Goal: Ask a question: Seek information or help from site administrators or community

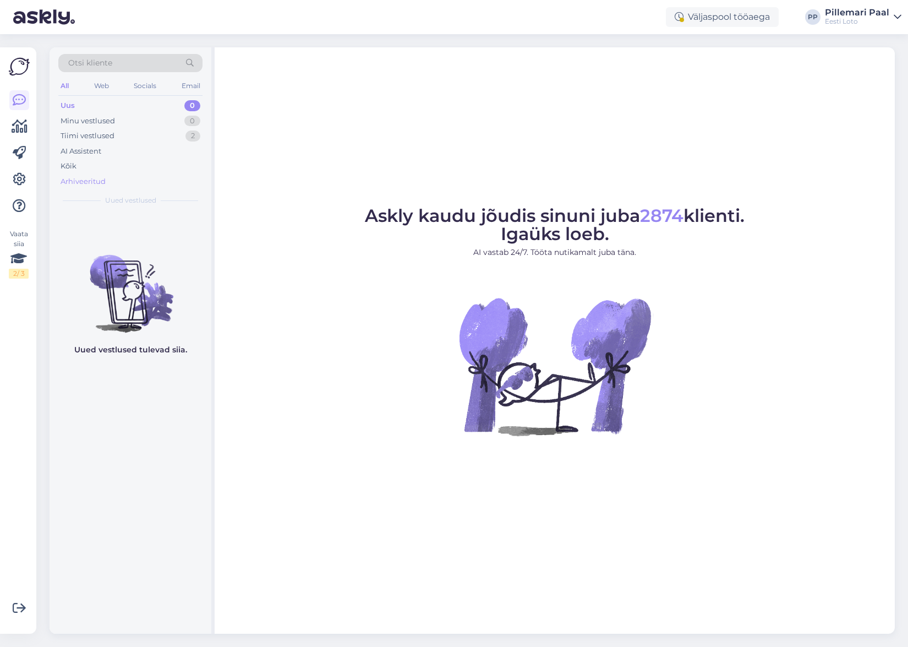
click at [90, 181] on div "Arhiveeritud" at bounding box center [83, 181] width 45 height 11
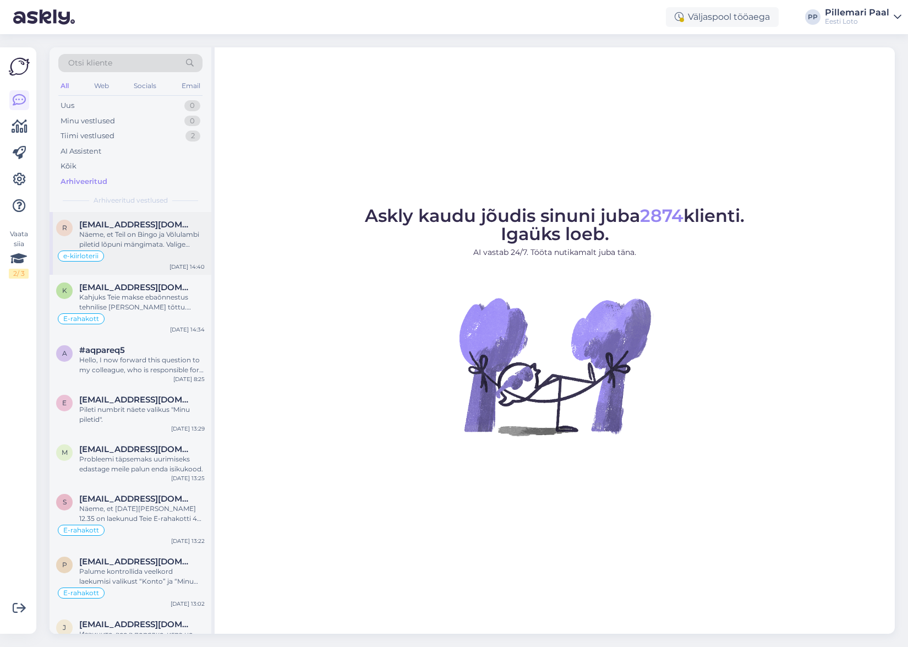
click at [141, 238] on div "Näeme, et Teil on Bingo ja Võlulambi piletid lõpuni mängimata. Valige palun end…" at bounding box center [142, 240] width 126 height 20
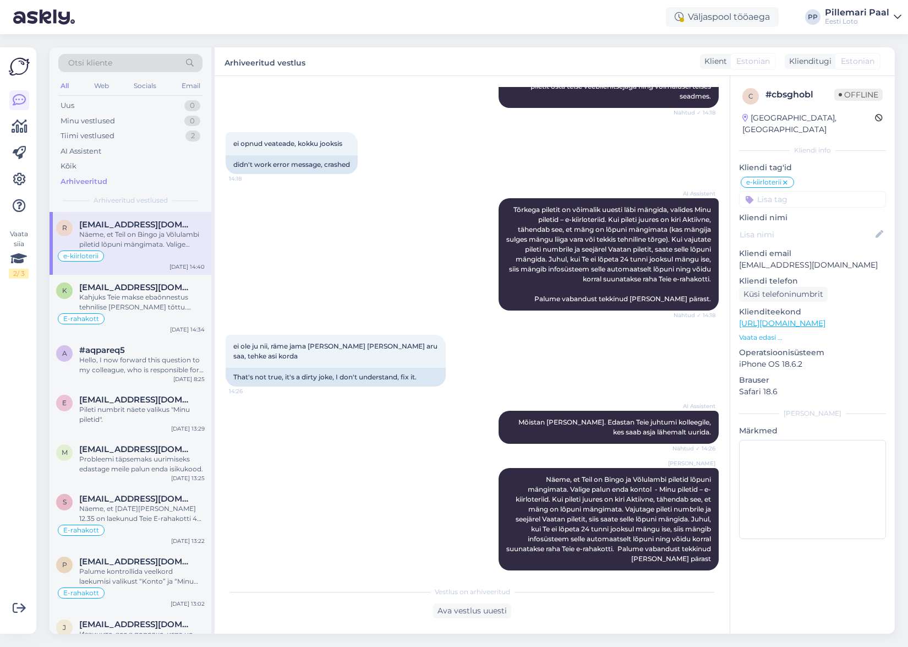
scroll to position [248, 0]
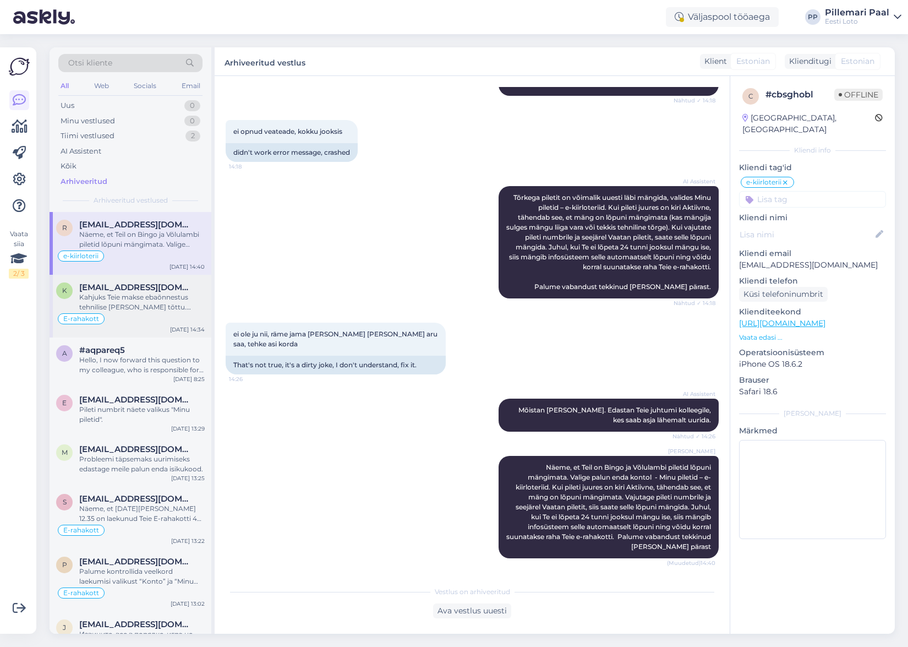
click at [155, 296] on div "Kahjuks Teie makse ebaõnnestus tehnilise [PERSON_NAME] tõttu. Kontrollisime mak…" at bounding box center [142, 302] width 126 height 20
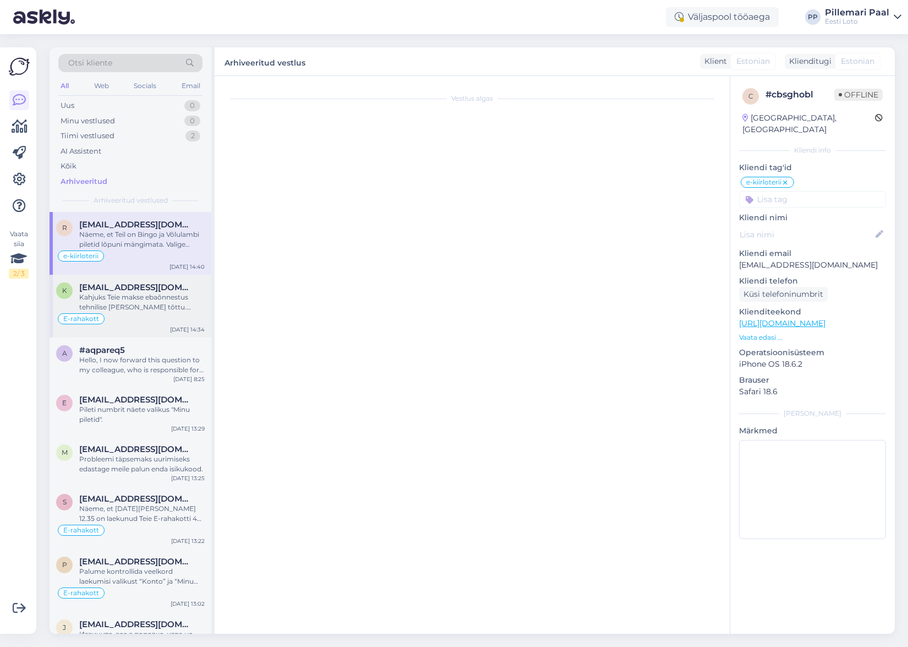
scroll to position [21, 0]
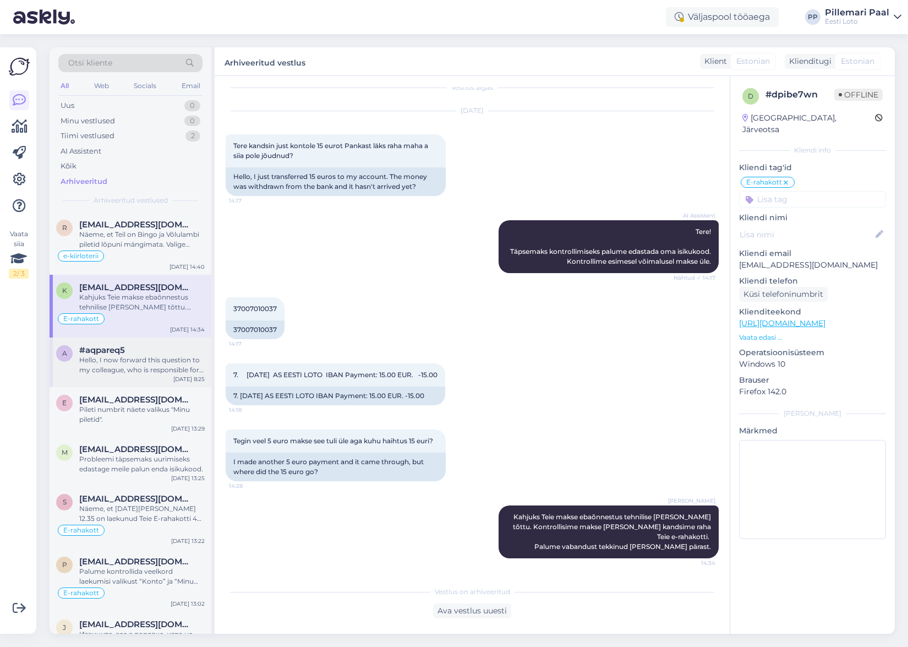
click at [152, 371] on div "Hello, I now forward this question to my colleague, who is responsible for this…" at bounding box center [142, 365] width 126 height 20
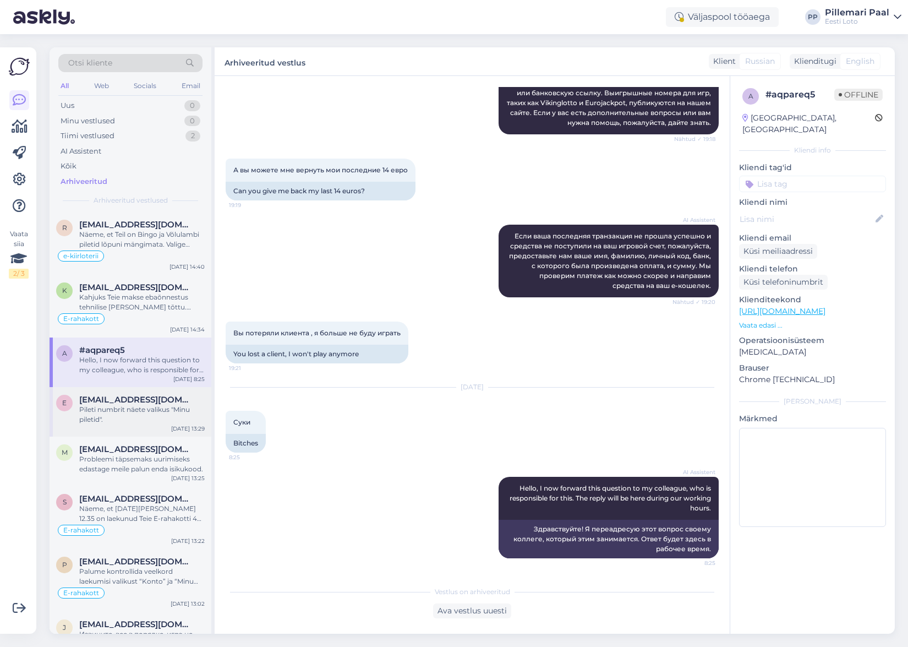
click at [140, 411] on div "Pileti numbrit näete valikus "Minu piletid"." at bounding box center [142, 415] width 126 height 20
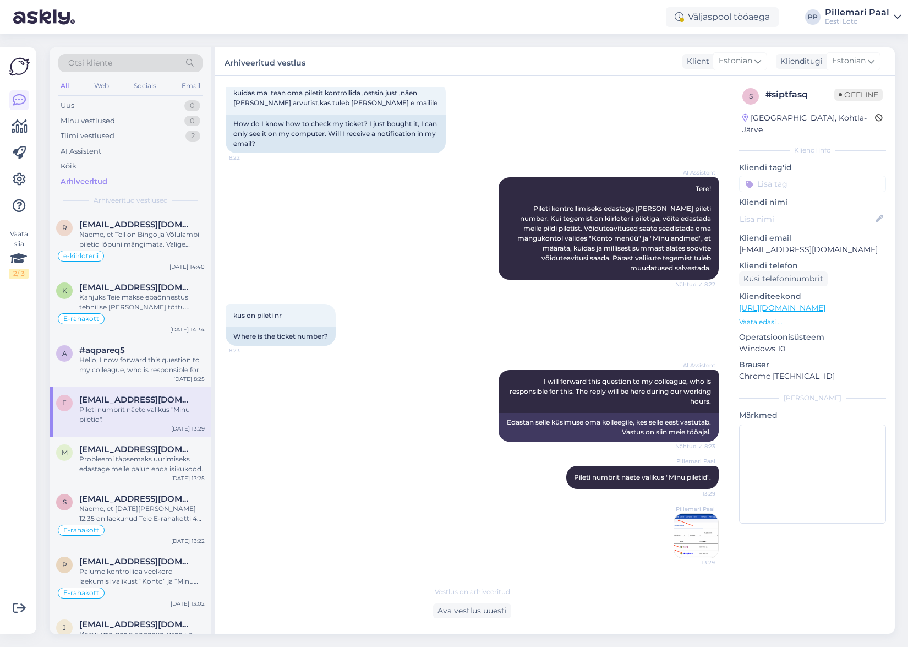
scroll to position [54, 0]
